Goal: Task Accomplishment & Management: Manage account settings

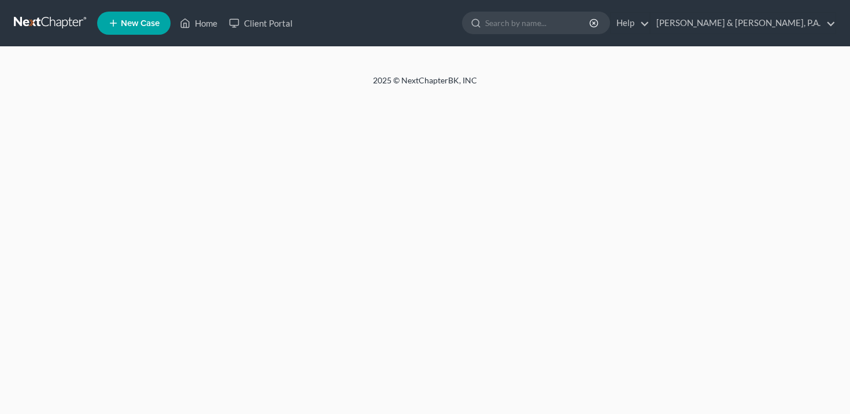
click at [787, 27] on link "[PERSON_NAME] & [PERSON_NAME], P.A." at bounding box center [743, 23] width 185 height 21
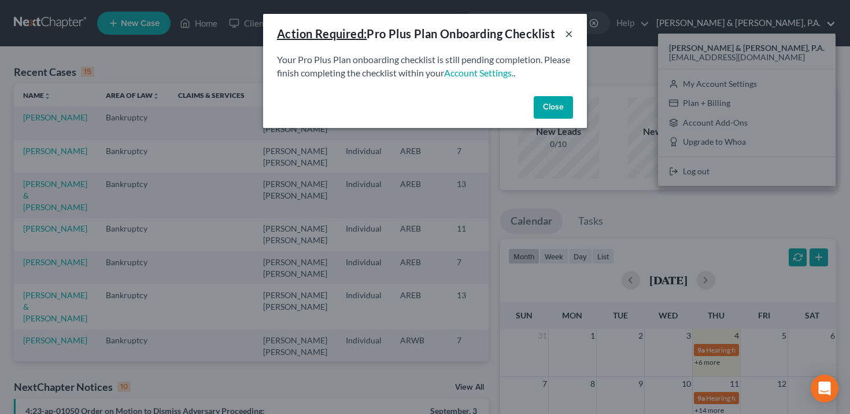
click at [570, 34] on button "×" at bounding box center [569, 34] width 8 height 14
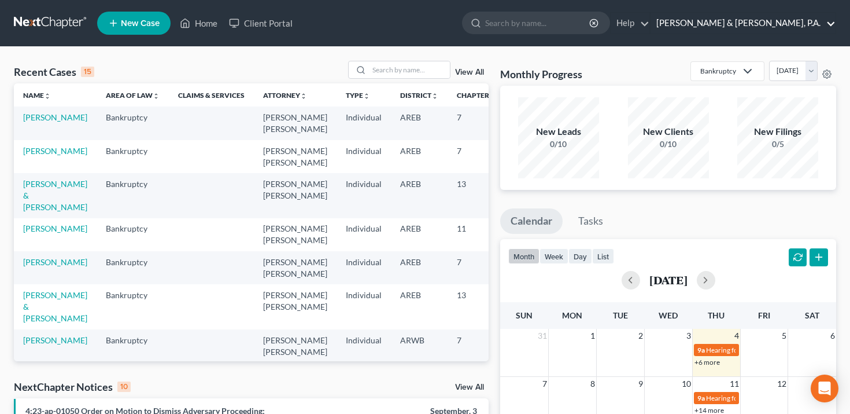
click at [767, 27] on link "[PERSON_NAME] & [PERSON_NAME], P.A." at bounding box center [743, 23] width 185 height 21
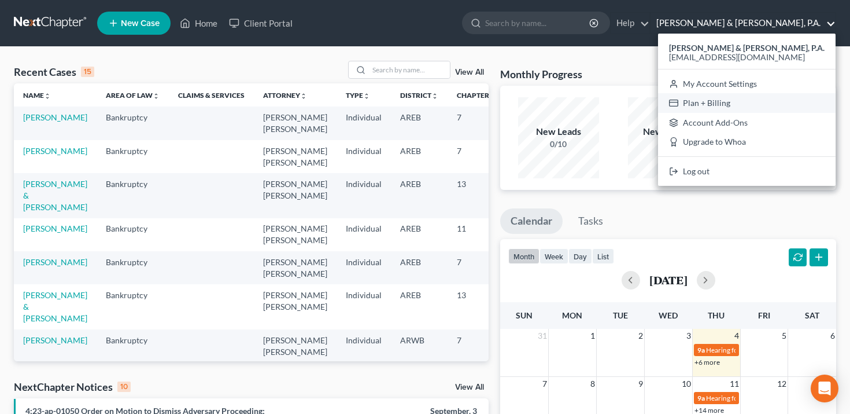
click at [758, 98] on link "Plan + Billing" at bounding box center [747, 103] width 178 height 20
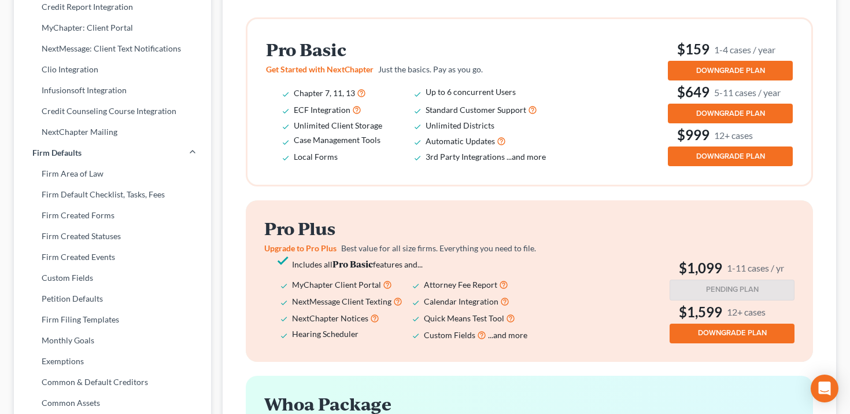
scroll to position [344, 0]
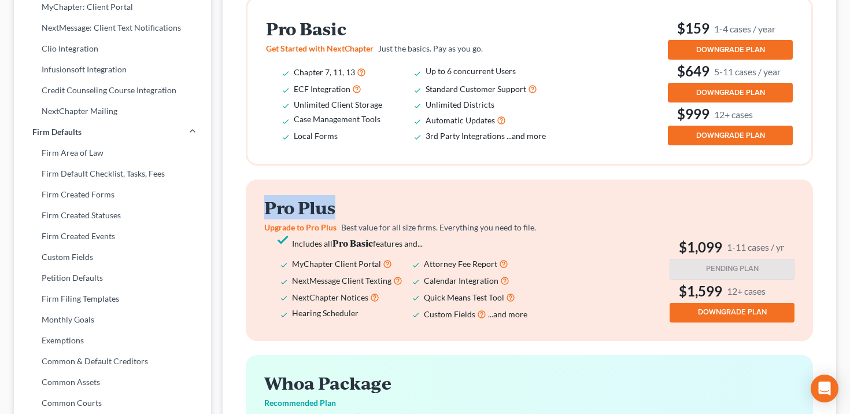
drag, startPoint x: 355, startPoint y: 207, endPoint x: 258, endPoint y: 205, distance: 97.2
click at [258, 205] on div "Pro Plus Upgrade to Pro Plus Best value for all size firms. Everything you need…" at bounding box center [530, 259] width 568 height 161
copy h2 "Pro Plus"
click at [307, 207] on h2 "Pro Plus" at bounding box center [412, 207] width 296 height 19
